Goal: Information Seeking & Learning: Learn about a topic

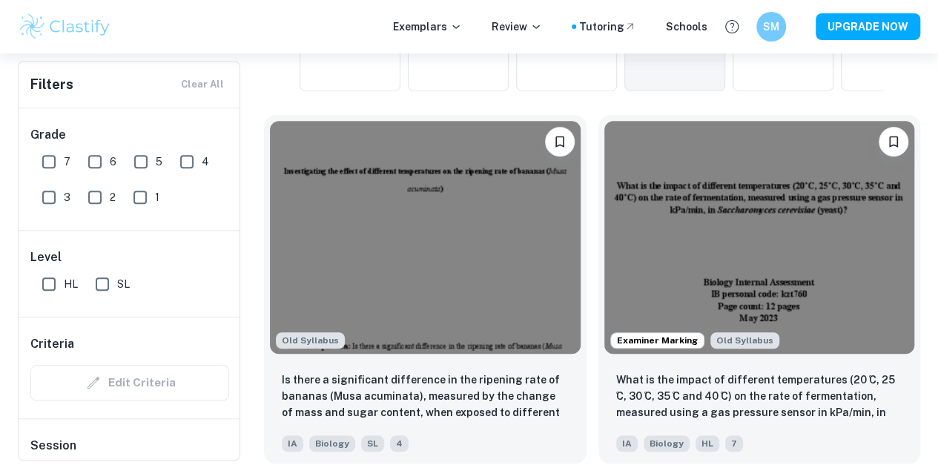
scroll to position [428, 0]
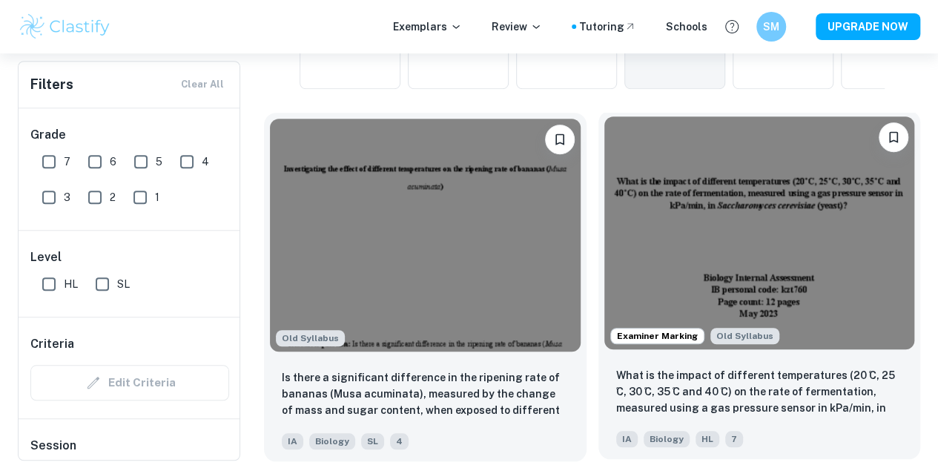
click at [604, 204] on img at bounding box center [759, 232] width 311 height 233
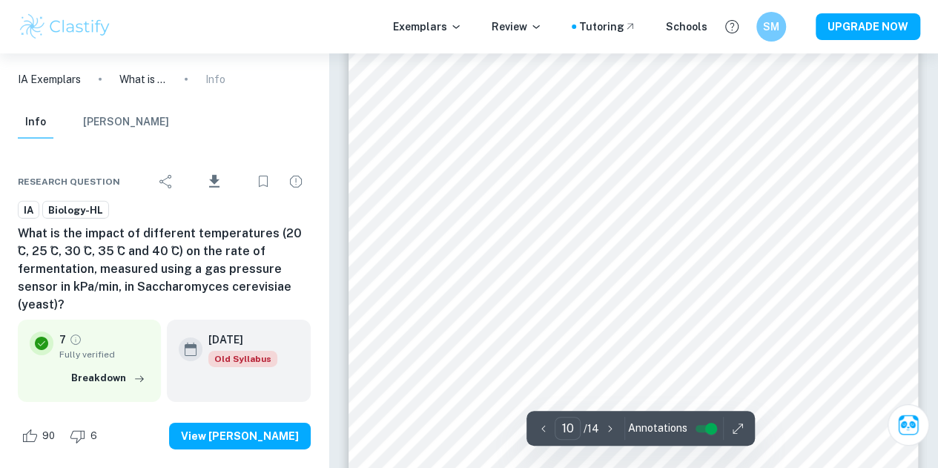
scroll to position [7868, 0]
type input "12"
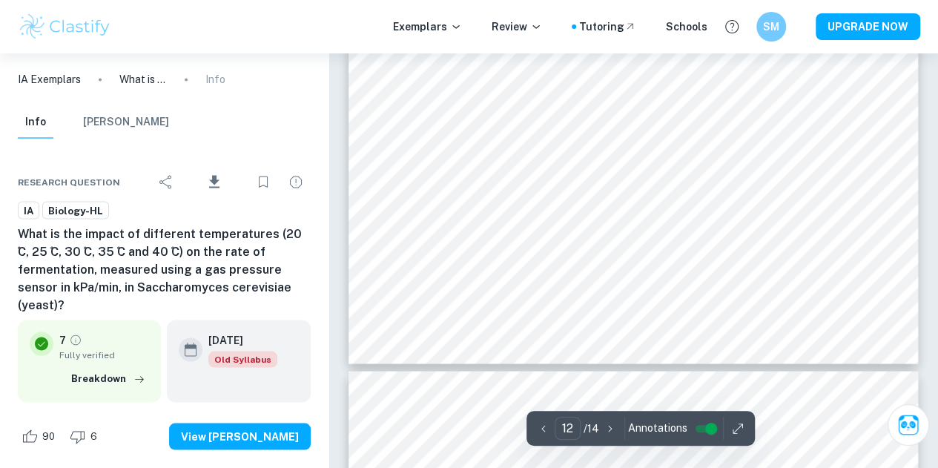
scroll to position [9742, 0]
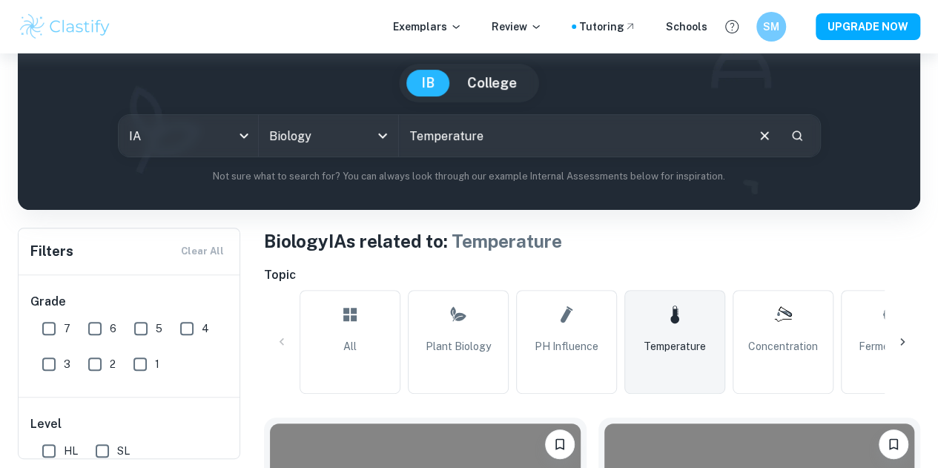
scroll to position [125, 0]
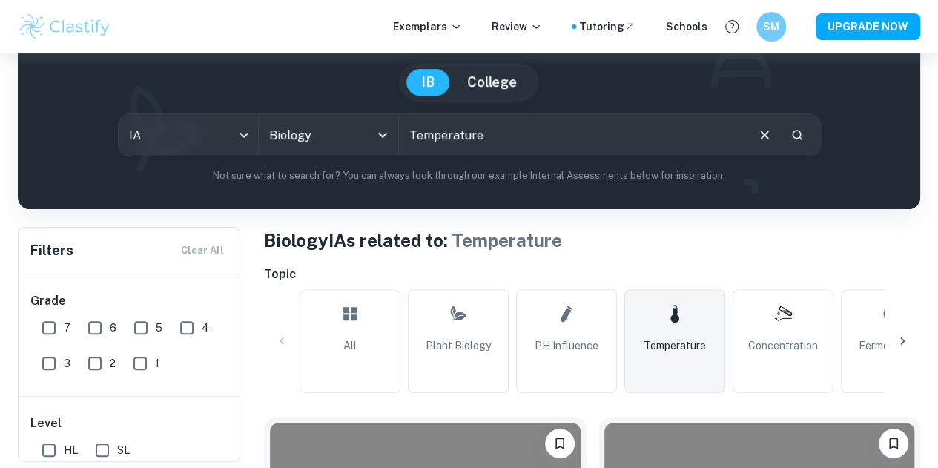
click at [503, 140] on input "Temperature" at bounding box center [571, 135] width 345 height 42
type input "Temperature yeast rate of respiration"
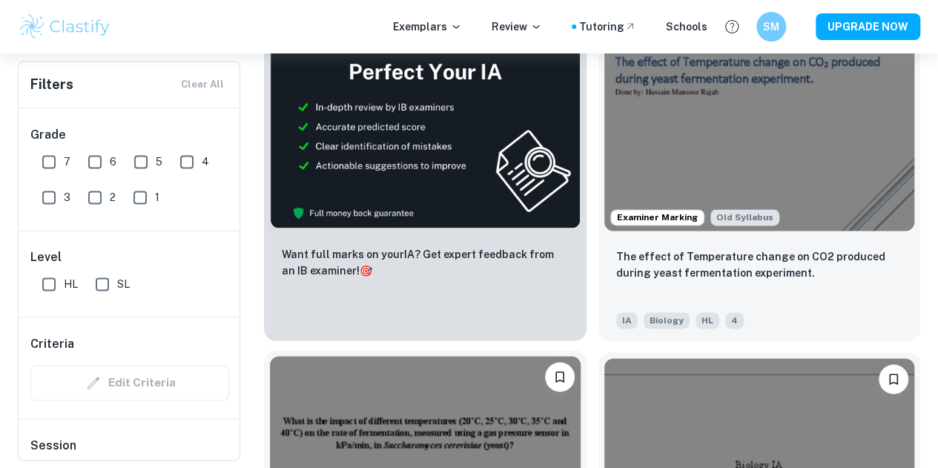
scroll to position [907, 0]
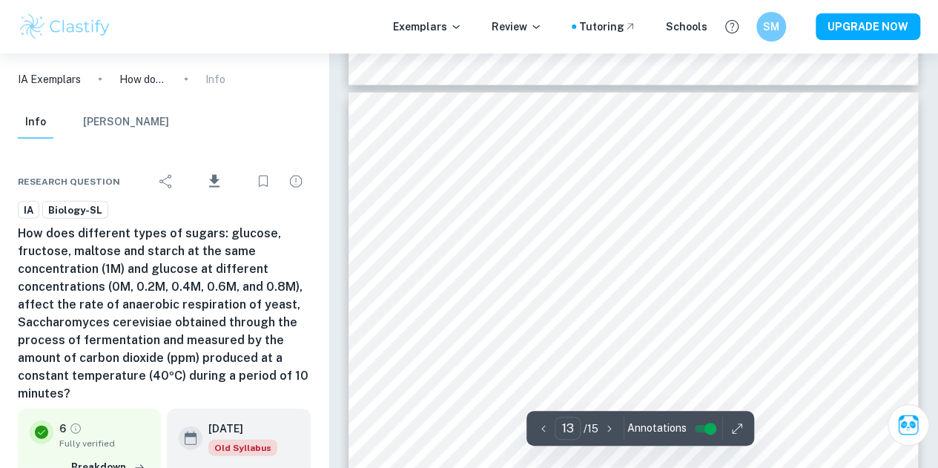
scroll to position [10003, 0]
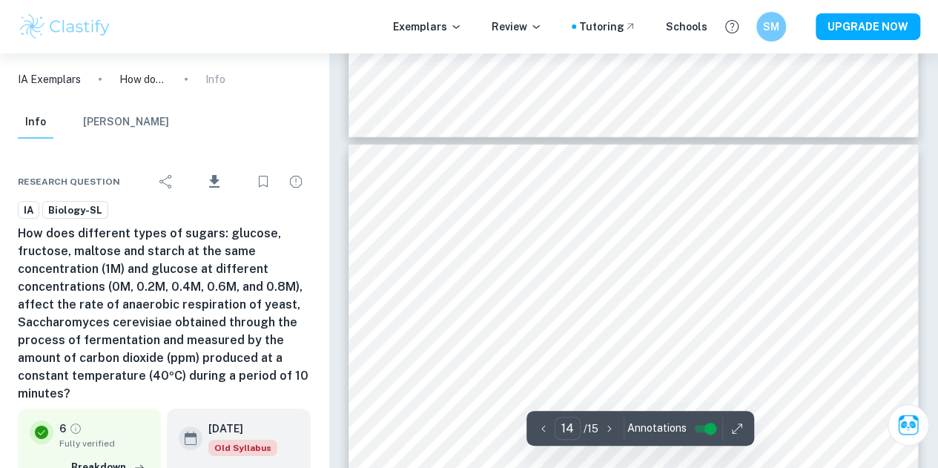
type input "13"
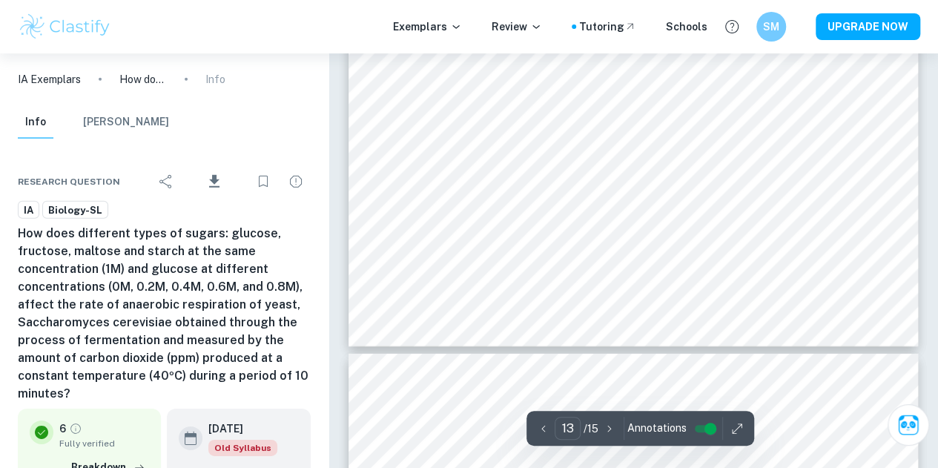
scroll to position [10553, 0]
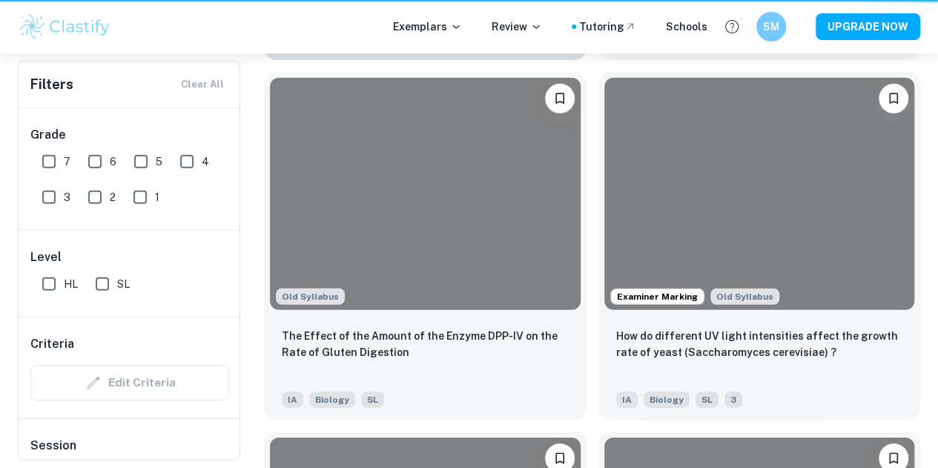
scroll to position [907, 0]
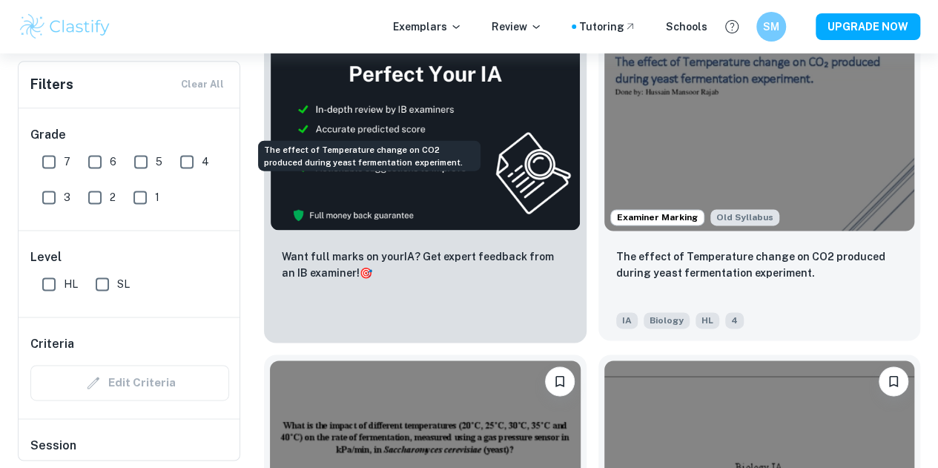
click at [616, 248] on p "The effect of Temperature change on CO2 produced during yeast fermentation expe…" at bounding box center [759, 264] width 287 height 33
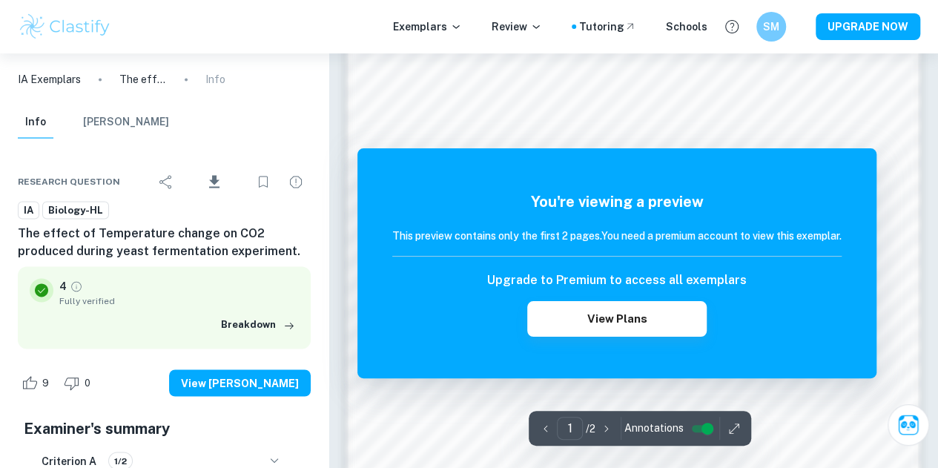
scroll to position [1067, 0]
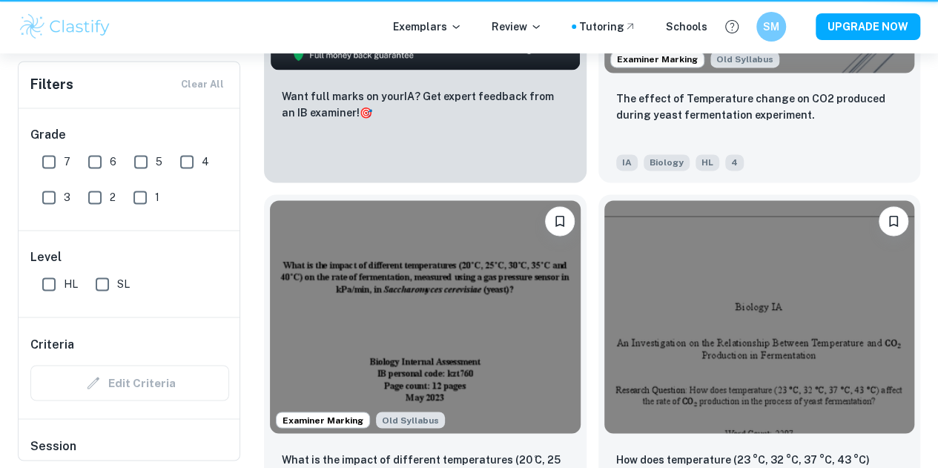
scroll to position [907, 0]
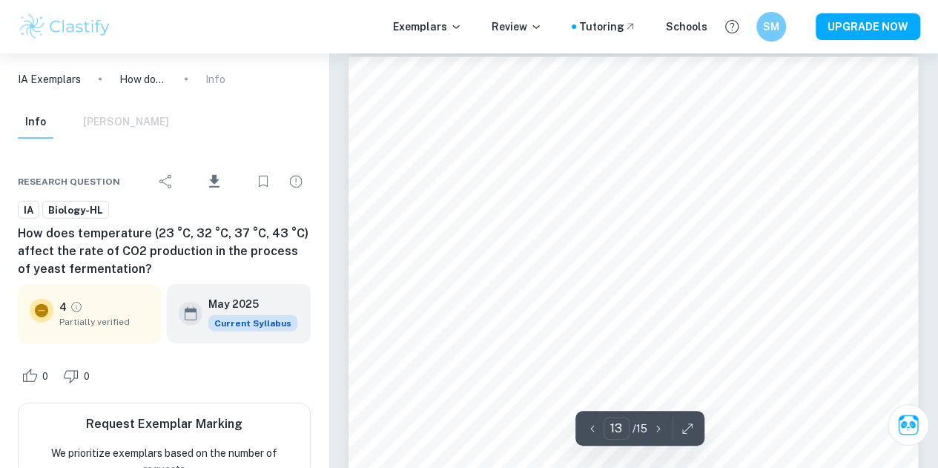
scroll to position [10039, 0]
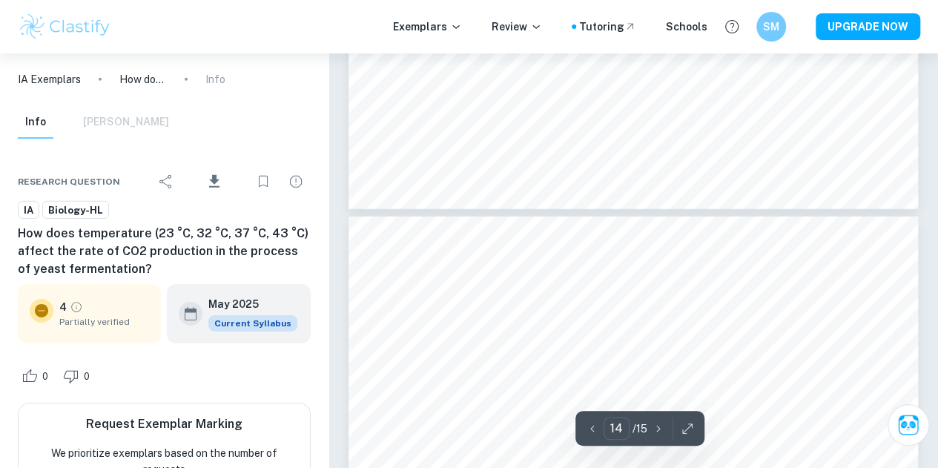
type input "13"
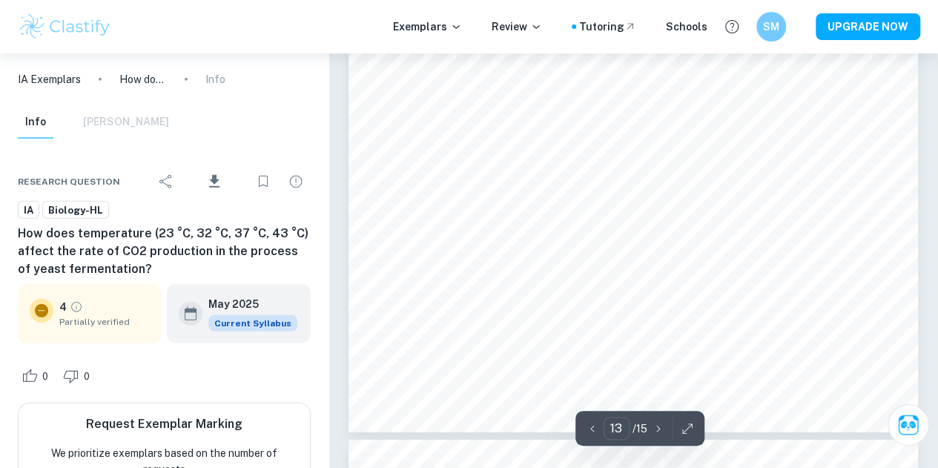
scroll to position [10469, 0]
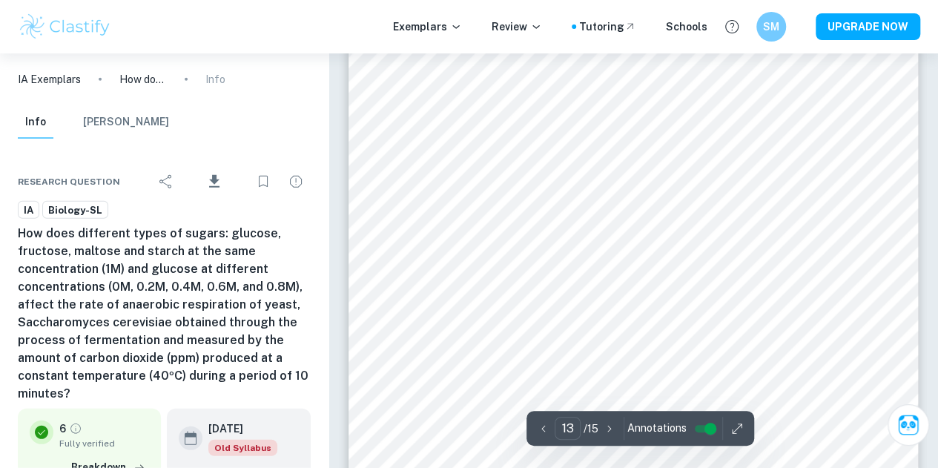
scroll to position [10395, 0]
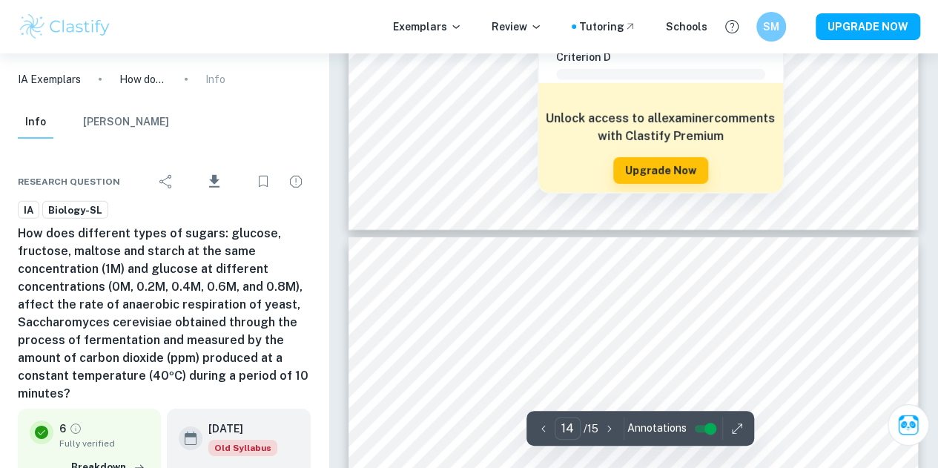
type input "13"
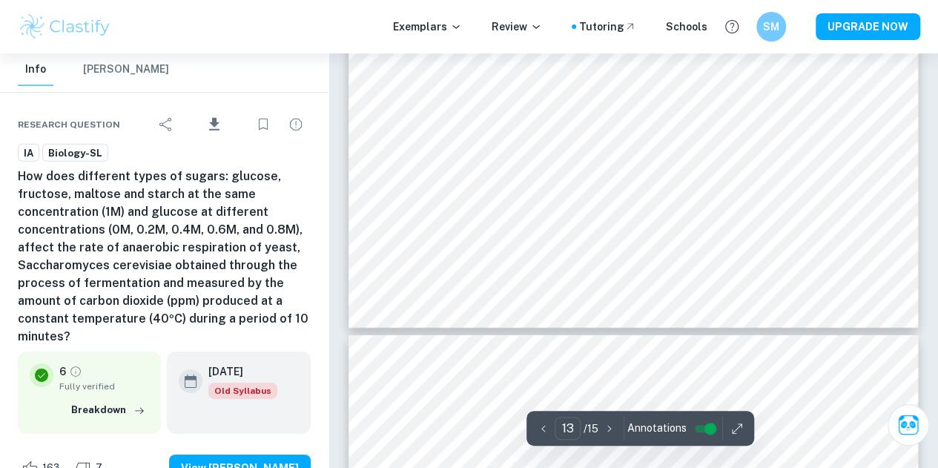
scroll to position [10573, 0]
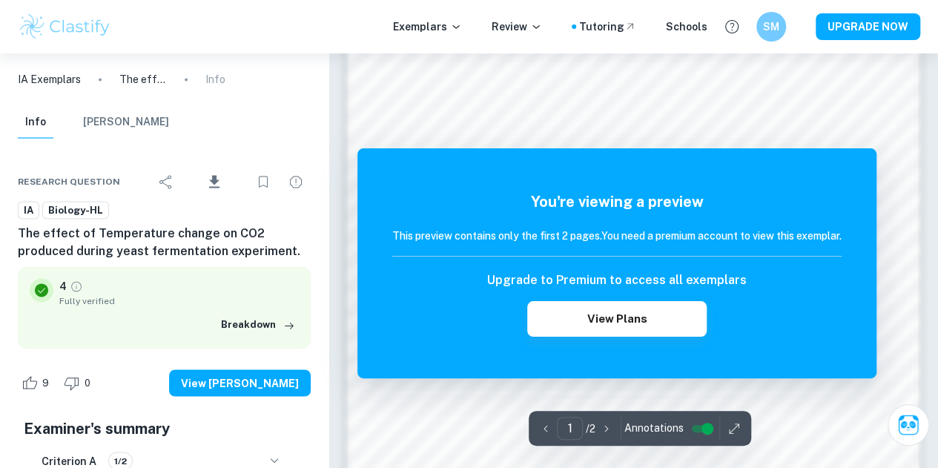
scroll to position [1079, 0]
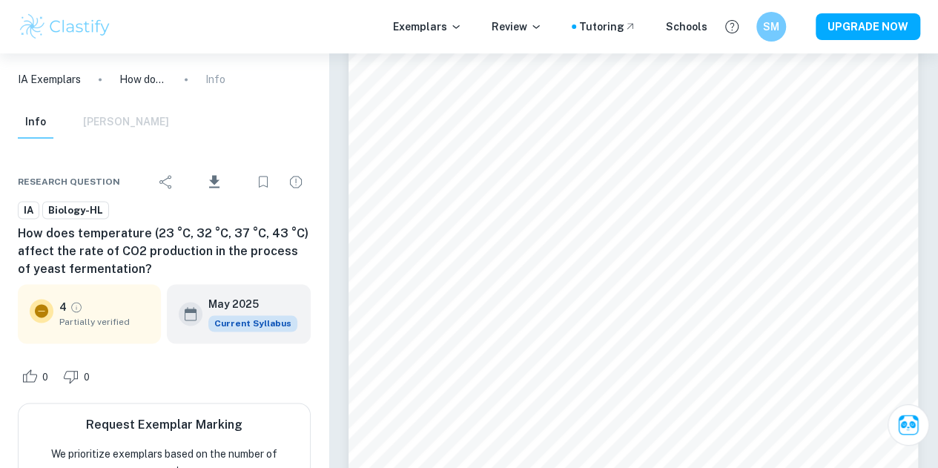
scroll to position [9505, 0]
